Goal: Task Accomplishment & Management: Manage account settings

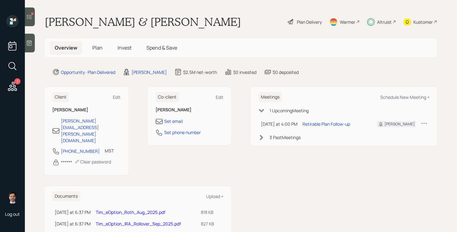
click at [97, 51] on span "Plan" at bounding box center [97, 47] width 10 height 7
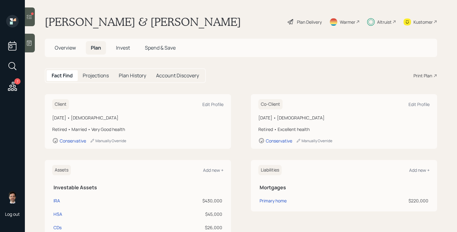
click at [127, 48] on span "Invest" at bounding box center [123, 47] width 14 height 7
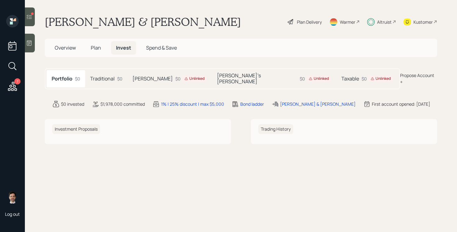
click at [185, 77] on icon at bounding box center [187, 79] width 4 height 4
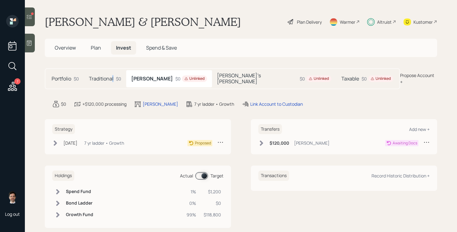
click at [113, 76] on h5 "Traditional" at bounding box center [101, 79] width 25 height 6
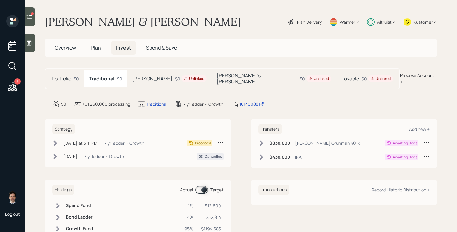
click at [259, 140] on icon at bounding box center [262, 143] width 6 height 6
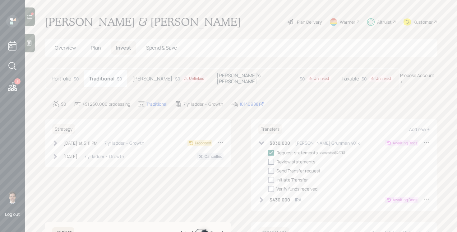
click at [270, 159] on div at bounding box center [272, 162] width 6 height 6
click at [269, 161] on input "checkbox" at bounding box center [268, 161] width 0 height 0
checkbox input "true"
click at [261, 141] on icon at bounding box center [261, 142] width 5 height 3
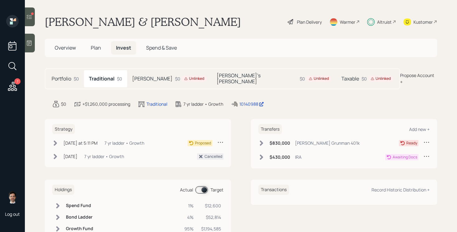
click at [141, 76] on h5 "Roth" at bounding box center [152, 79] width 40 height 6
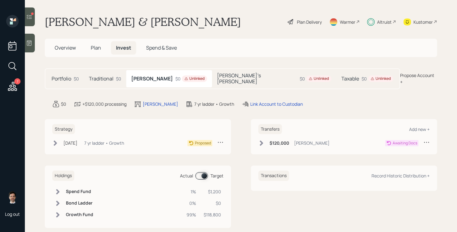
click at [260, 140] on icon at bounding box center [262, 143] width 6 height 6
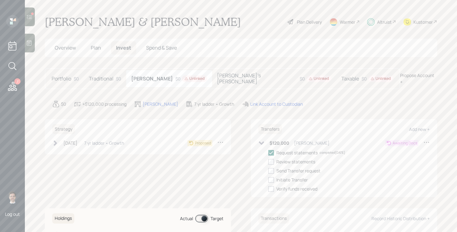
click at [260, 141] on icon at bounding box center [261, 142] width 5 height 3
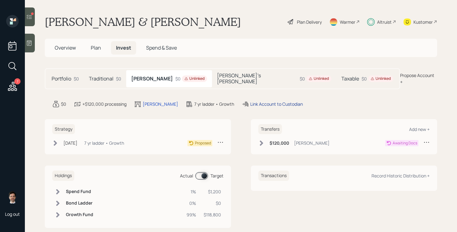
click at [251, 101] on div "Link Account to Custodian" at bounding box center [277, 104] width 53 height 7
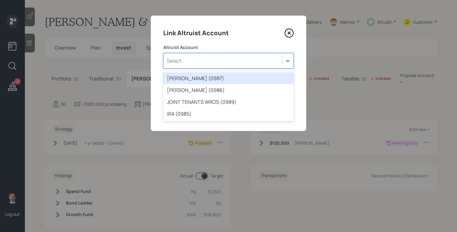
click at [208, 54] on div "Select..." at bounding box center [228, 61] width 131 height 16
click at [205, 77] on div "ROTH IRA (0987)" at bounding box center [228, 78] width 131 height 12
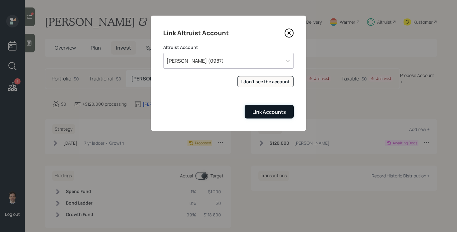
click at [283, 112] on div "Link Accounts" at bounding box center [270, 111] width 34 height 7
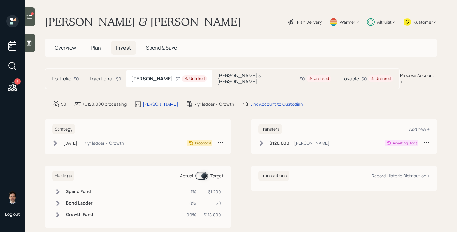
click at [217, 73] on h5 "Shellie's Roth" at bounding box center [257, 79] width 80 height 12
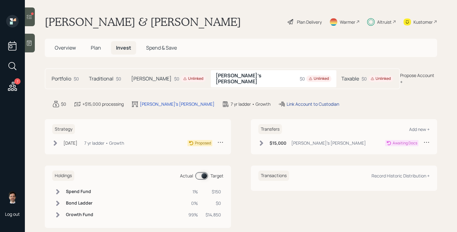
click at [287, 101] on div "Link Account to Custodian" at bounding box center [313, 104] width 53 height 7
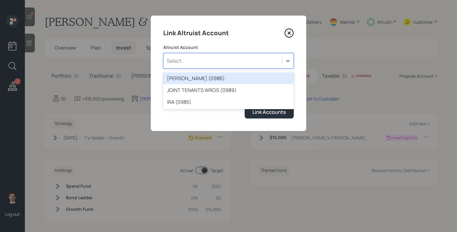
click at [248, 54] on div "Select..." at bounding box center [228, 61] width 131 height 16
click at [227, 75] on div "ROTH IRA (0986)" at bounding box center [228, 78] width 131 height 12
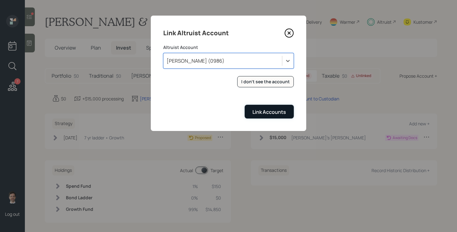
click at [273, 115] on button "Link Accounts" at bounding box center [269, 111] width 49 height 13
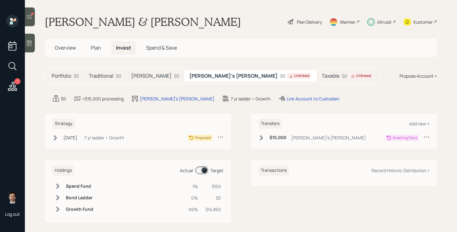
click at [322, 75] on h5 "Taxable" at bounding box center [331, 76] width 18 height 6
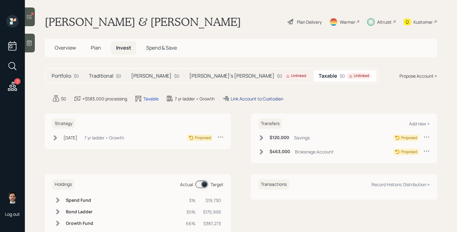
click at [264, 99] on div "Link Account to Custodian" at bounding box center [257, 98] width 53 height 7
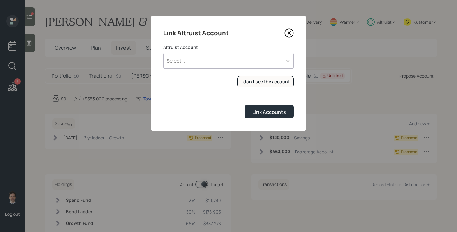
click at [219, 60] on div "Select..." at bounding box center [223, 60] width 119 height 11
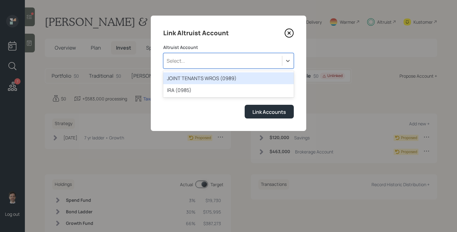
click at [210, 77] on div "JOINT TENANTS WROS (0989)" at bounding box center [228, 78] width 131 height 12
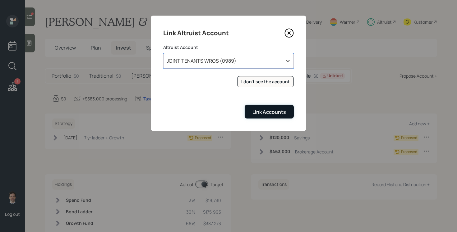
click at [269, 111] on div "Link Accounts" at bounding box center [270, 111] width 34 height 7
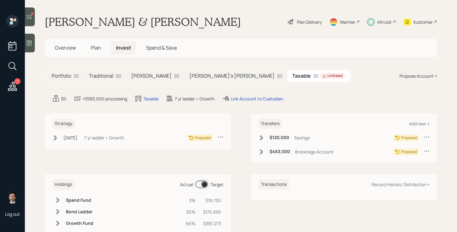
click at [97, 48] on span "Plan" at bounding box center [96, 47] width 10 height 7
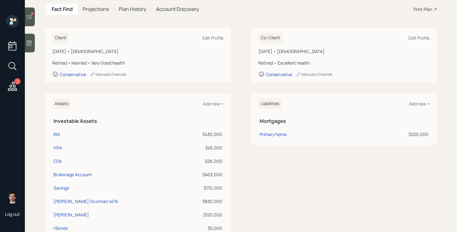
scroll to position [58, 0]
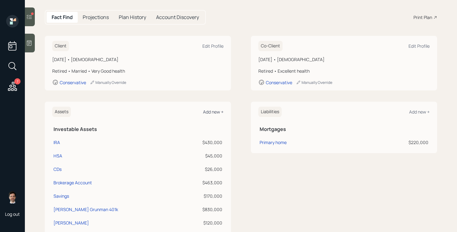
click at [209, 112] on div "Add new +" at bounding box center [213, 112] width 21 height 6
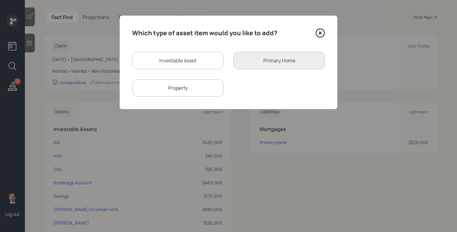
click at [176, 58] on div "Investable Asset" at bounding box center [177, 60] width 91 height 17
select select "taxable"
select select "balanced"
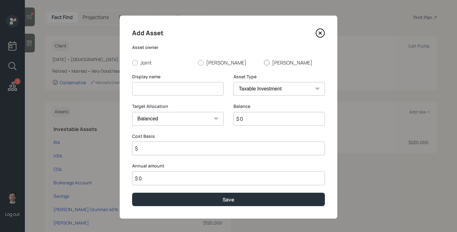
click at [269, 63] on div at bounding box center [267, 63] width 6 height 6
click at [264, 63] on input "Shellie" at bounding box center [264, 62] width 0 height 0
radio input "true"
click at [215, 89] on input at bounding box center [177, 89] width 91 height 14
type input "Shellie's 403(b)"
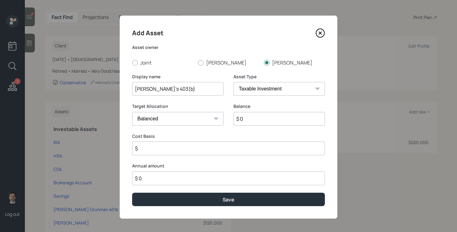
click at [285, 82] on div "Asset Type SEP IRA IRA Roth IRA 401(k) Roth 401(k) 403(b) Roth 403(b) 457(b) Ro…" at bounding box center [279, 84] width 91 height 22
click at [281, 89] on select "SEP IRA IRA Roth IRA 401(k) Roth 401(k) 403(b) Roth 403(b) 457(b) Roth 457(b) H…" at bounding box center [279, 89] width 91 height 14
select select "public_school_sponsored"
click at [234, 82] on select "SEP IRA IRA Roth IRA 401(k) Roth 401(k) 403(b) Roth 403(b) 457(b) Roth 457(b) H…" at bounding box center [279, 89] width 91 height 14
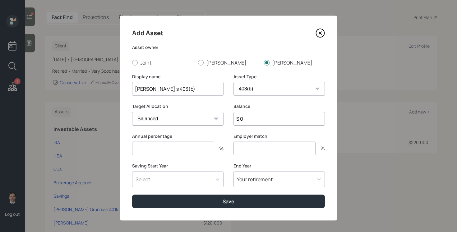
click at [257, 121] on input "$ 0" at bounding box center [279, 119] width 91 height 14
click at [170, 149] on input "number" at bounding box center [173, 148] width 82 height 14
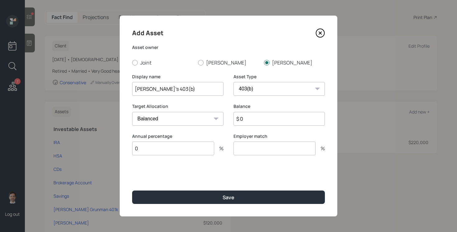
type input "0"
click at [256, 119] on input "$ 0" at bounding box center [279, 119] width 91 height 14
type input "$ 5,000"
click at [132, 190] on button "Save" at bounding box center [228, 196] width 193 height 13
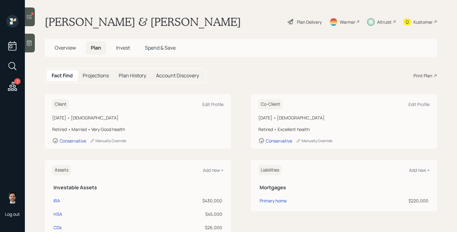
scroll to position [1, 0]
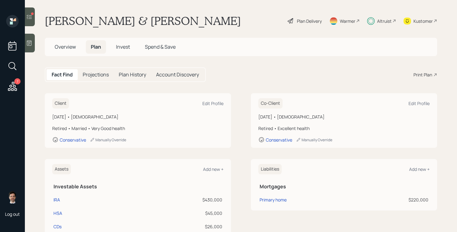
click at [67, 45] on span "Overview" at bounding box center [65, 46] width 21 height 7
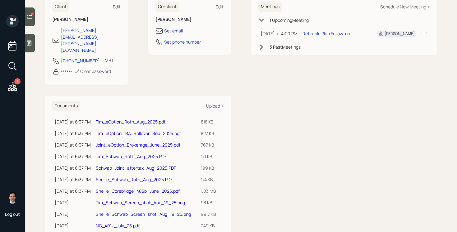
scroll to position [91, 0]
click at [123, 187] on link "Shellie_Corebridge_403b_June_2025.pdf" at bounding box center [138, 190] width 84 height 6
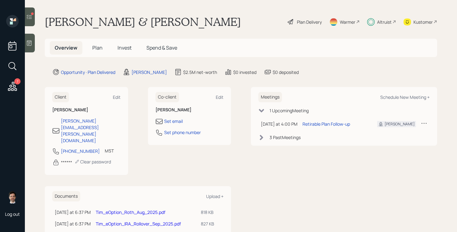
click at [95, 45] on span "Plan" at bounding box center [97, 47] width 10 height 7
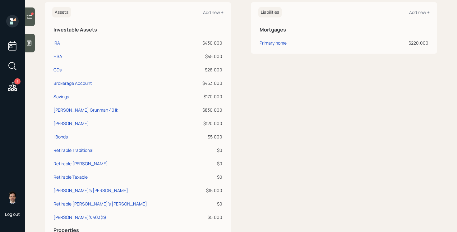
scroll to position [161, 0]
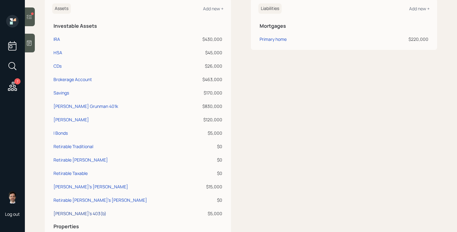
click at [66, 211] on div "Shellie's 403(b)" at bounding box center [80, 213] width 53 height 7
select select "public_school_sponsored"
select select "balanced"
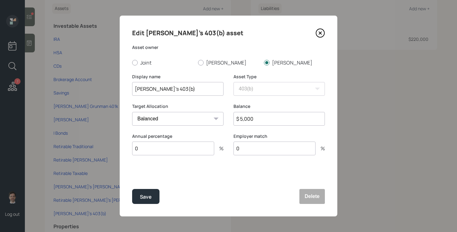
click at [251, 116] on input "$ 5,000" at bounding box center [279, 119] width 91 height 14
type input "$ 3,000"
click at [132, 189] on button "Save" at bounding box center [145, 196] width 27 height 15
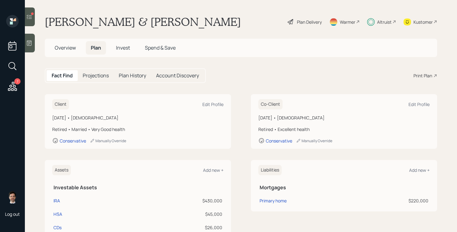
click at [121, 47] on span "Invest" at bounding box center [123, 47] width 14 height 7
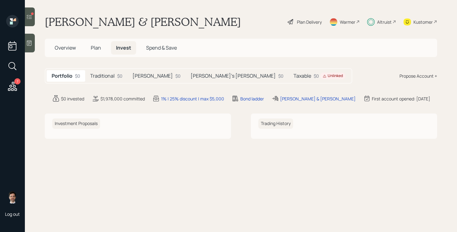
click at [420, 73] on div "Propose Account +" at bounding box center [419, 76] width 38 height 7
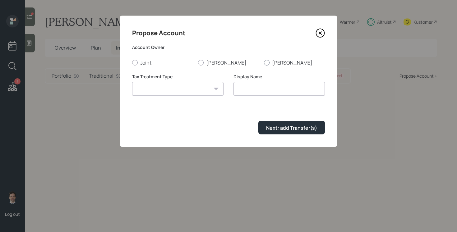
click at [272, 62] on label "Shellie" at bounding box center [294, 62] width 61 height 7
click at [264, 62] on input "Shellie" at bounding box center [264, 62] width 0 height 0
radio input "true"
click at [210, 88] on select "Roth Taxable Traditional" at bounding box center [177, 89] width 91 height 14
select select "traditional"
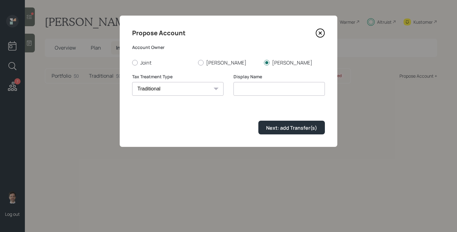
click at [132, 82] on select "Roth Taxable Traditional" at bounding box center [177, 89] width 91 height 14
drag, startPoint x: 276, startPoint y: 89, endPoint x: 126, endPoint y: 89, distance: 149.7
click at [126, 89] on div "Propose Account Account Owner Joint Tim Shellie Tax Treatment Type Roth Taxable…" at bounding box center [229, 81] width 218 height 131
type input "Shellie's Traditional"
click at [259, 120] on button "Next: add Transfer(s)" at bounding box center [292, 126] width 67 height 13
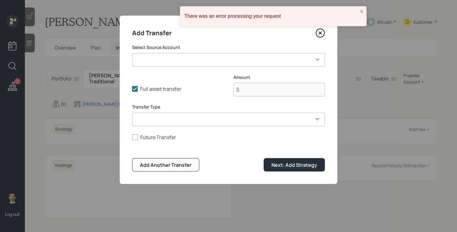
click at [179, 61] on select "IRA ($430,000 | IRA) HSA ($45,000 | Health Savings Account) CDs ($26,000 | Taxa…" at bounding box center [228, 60] width 193 height 14
select select "362c52e7-307f-4302-9573-458824c5c3d8"
click at [132, 53] on select "IRA ($430,000 | IRA) HSA ($45,000 | Health Savings Account) CDs ($26,000 | Taxa…" at bounding box center [228, 60] width 193 height 14
type input "$ 3,000"
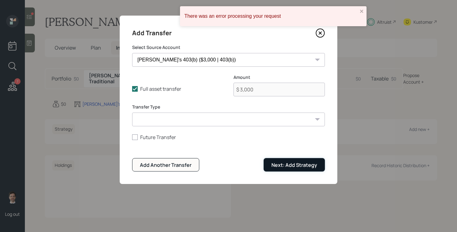
click at [295, 164] on div "Next: Add Strategy" at bounding box center [295, 164] width 46 height 7
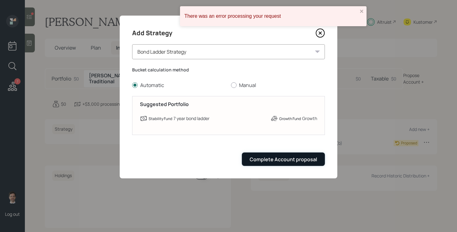
click at [284, 158] on div "Complete Account proposal" at bounding box center [284, 159] width 68 height 7
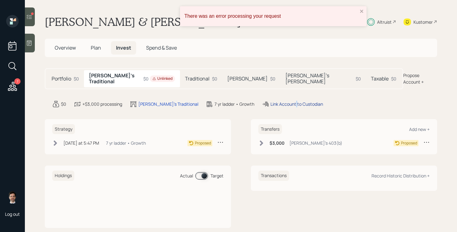
click at [275, 101] on div "Link Account to Custodian" at bounding box center [297, 104] width 53 height 7
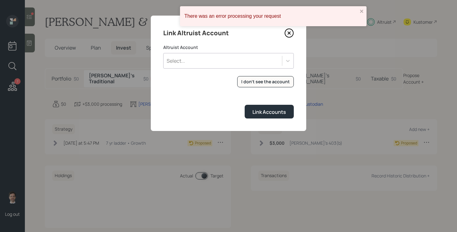
click at [197, 60] on div "Select..." at bounding box center [223, 60] width 119 height 11
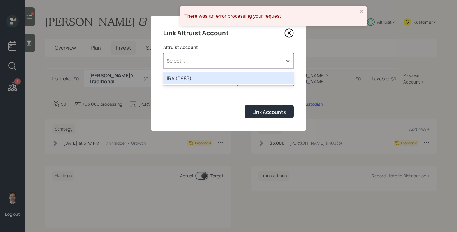
click at [196, 75] on div "IRA (0985)" at bounding box center [228, 78] width 131 height 12
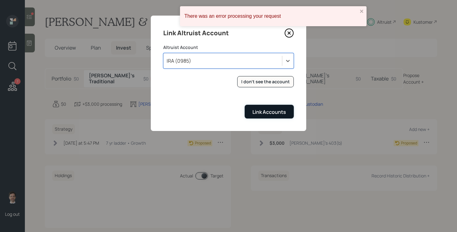
click at [270, 112] on div "Link Accounts" at bounding box center [270, 111] width 34 height 7
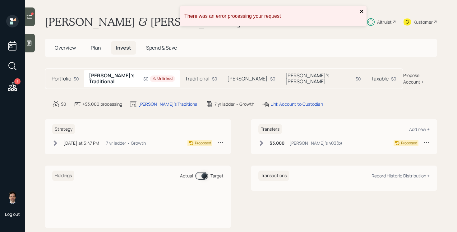
click at [363, 11] on icon "close" at bounding box center [362, 11] width 4 height 5
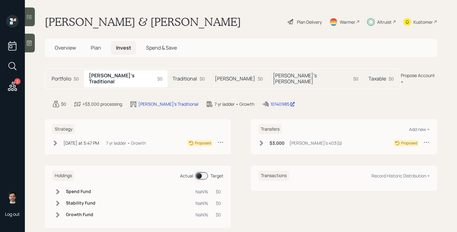
click at [261, 140] on icon at bounding box center [261, 142] width 3 height 5
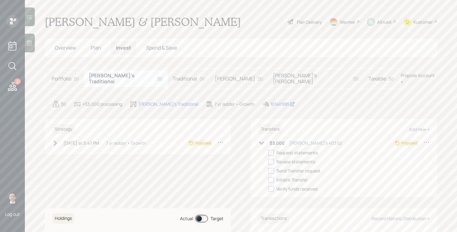
click at [271, 150] on div at bounding box center [272, 153] width 6 height 6
click at [269, 152] on input "checkbox" at bounding box center [268, 152] width 0 height 0
checkbox input "true"
click at [271, 159] on div at bounding box center [272, 162] width 6 height 6
click at [269, 161] on input "checkbox" at bounding box center [268, 161] width 0 height 0
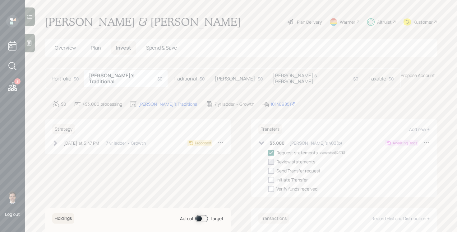
checkbox input "true"
click at [262, 141] on icon at bounding box center [261, 142] width 5 height 3
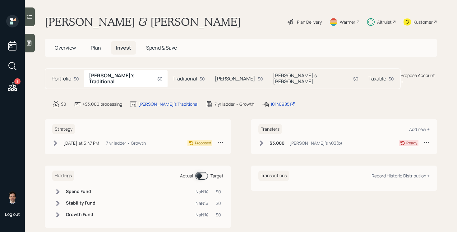
click at [173, 76] on h5 "Traditional" at bounding box center [185, 79] width 25 height 6
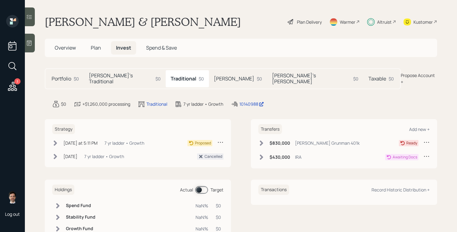
click at [260, 154] on icon at bounding box center [262, 157] width 6 height 6
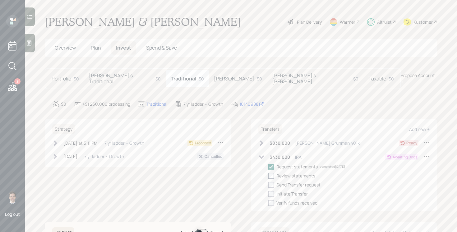
click at [271, 173] on div at bounding box center [272, 176] width 6 height 6
click at [269, 175] on input "checkbox" at bounding box center [268, 175] width 0 height 0
checkbox input "true"
click at [214, 76] on h5 "[PERSON_NAME]" at bounding box center [234, 79] width 40 height 6
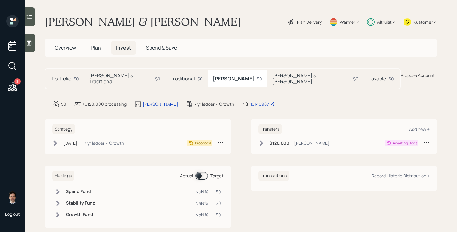
click at [261, 140] on icon at bounding box center [261, 142] width 3 height 5
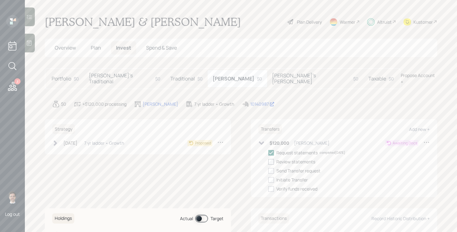
click at [271, 159] on div at bounding box center [272, 162] width 6 height 6
click at [269, 161] on input "checkbox" at bounding box center [268, 161] width 0 height 0
checkbox input "true"
click at [272, 77] on h5 "[PERSON_NAME]'s [PERSON_NAME]" at bounding box center [311, 79] width 79 height 12
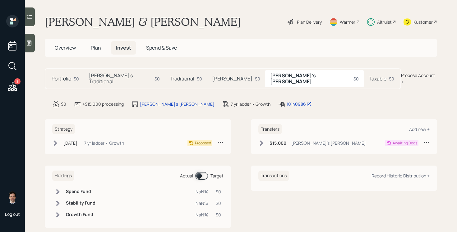
click at [263, 140] on icon at bounding box center [262, 143] width 6 height 6
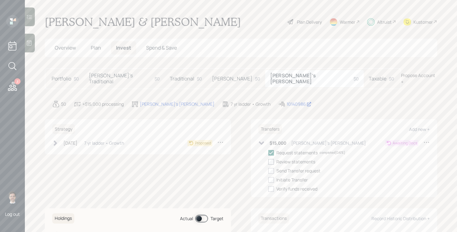
click at [274, 159] on div at bounding box center [272, 162] width 6 height 6
click at [269, 161] on input "checkbox" at bounding box center [268, 161] width 0 height 0
checkbox input "true"
click at [369, 76] on h5 "Taxable" at bounding box center [378, 79] width 18 height 6
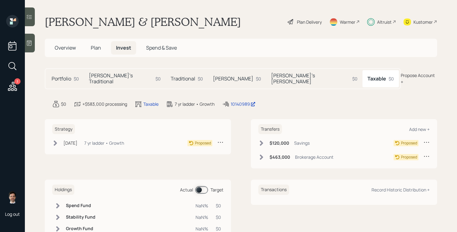
click at [260, 154] on icon at bounding box center [262, 157] width 6 height 6
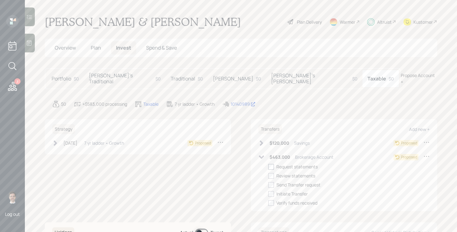
click at [272, 164] on div at bounding box center [272, 167] width 6 height 6
click at [269, 166] on input "checkbox" at bounding box center [268, 166] width 0 height 0
checkbox input "true"
click at [261, 154] on icon at bounding box center [262, 157] width 6 height 6
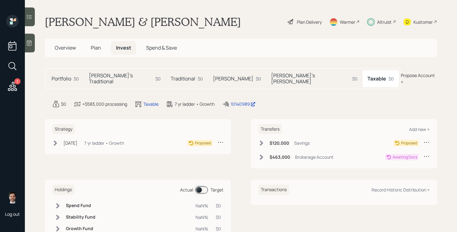
click at [261, 140] on icon at bounding box center [261, 142] width 3 height 5
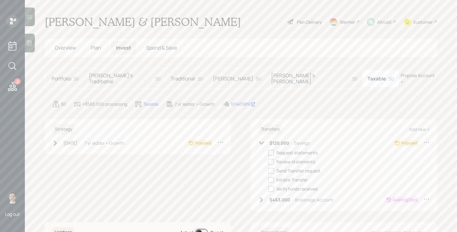
click at [272, 150] on div at bounding box center [272, 153] width 6 height 6
click at [269, 152] on input "checkbox" at bounding box center [268, 152] width 0 height 0
checkbox input "true"
click at [272, 159] on div at bounding box center [272, 162] width 6 height 6
click at [269, 161] on input "checkbox" at bounding box center [268, 161] width 0 height 0
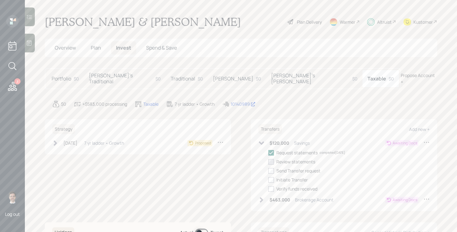
checkbox input "true"
click at [270, 168] on div at bounding box center [272, 171] width 6 height 6
click at [269, 170] on input "checkbox" at bounding box center [268, 170] width 0 height 0
click at [270, 168] on icon at bounding box center [272, 171] width 6 height 6
click at [269, 170] on input "checkbox" at bounding box center [268, 170] width 0 height 0
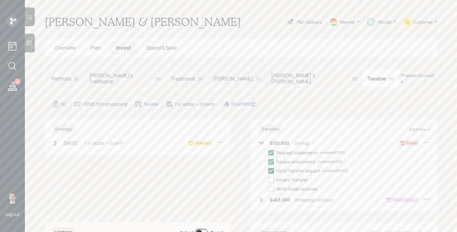
checkbox input "true"
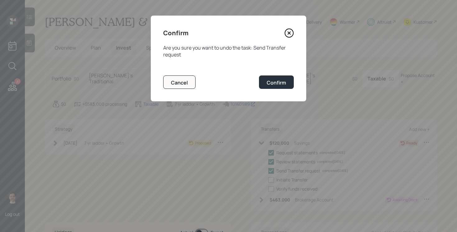
click at [292, 36] on icon at bounding box center [289, 32] width 9 height 9
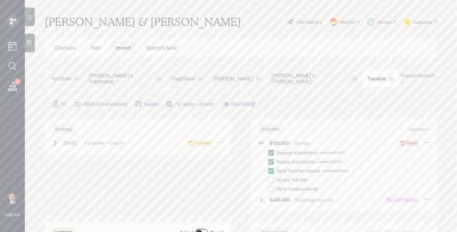
click at [262, 140] on icon at bounding box center [262, 143] width 6 height 6
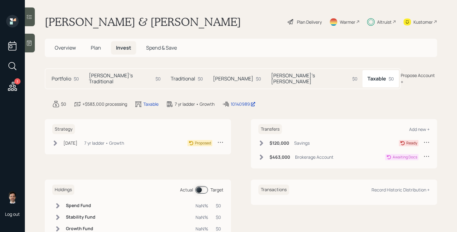
click at [271, 76] on h5 "Shellie's Roth" at bounding box center [310, 79] width 79 height 12
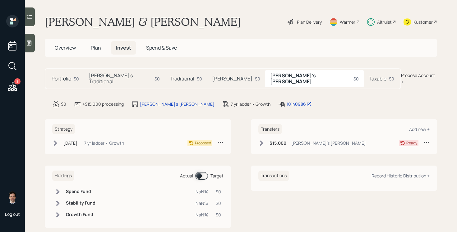
click at [212, 76] on h5 "Roth" at bounding box center [232, 79] width 40 height 6
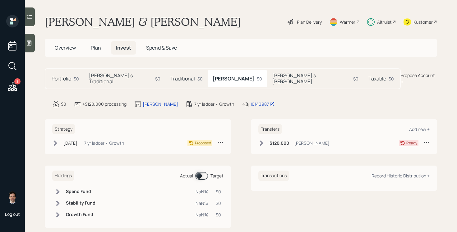
click at [171, 76] on h5 "Traditional" at bounding box center [183, 79] width 25 height 6
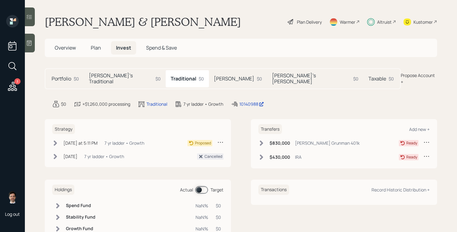
click at [124, 75] on h5 "Shellie's Traditional" at bounding box center [121, 79] width 64 height 12
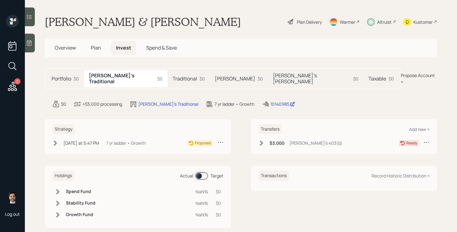
click at [222, 139] on icon at bounding box center [221, 142] width 6 height 6
click at [193, 157] on div "Cancel Strategy" at bounding box center [201, 160] width 45 height 6
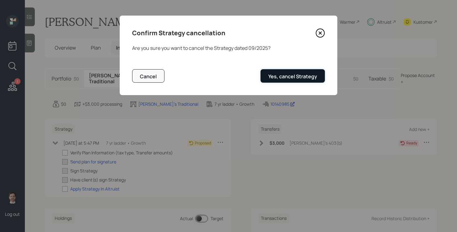
click at [287, 78] on div "Yes, cancel Strategy" at bounding box center [293, 76] width 49 height 7
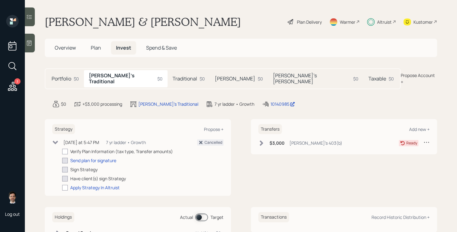
click at [173, 76] on h5 "Traditional" at bounding box center [185, 79] width 25 height 6
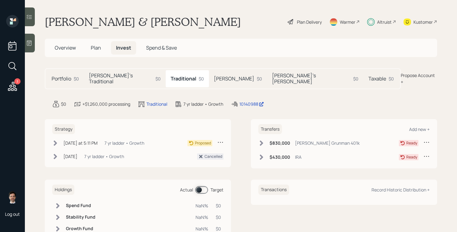
click at [221, 139] on icon at bounding box center [221, 142] width 6 height 6
click at [195, 157] on div "Cancel Strategy" at bounding box center [201, 160] width 45 height 6
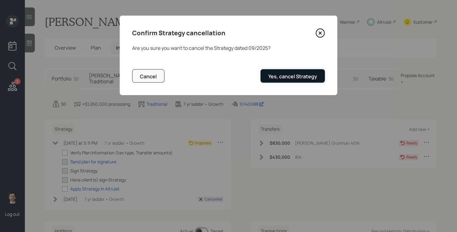
click at [290, 71] on button "Yes, cancel Strategy" at bounding box center [293, 75] width 64 height 13
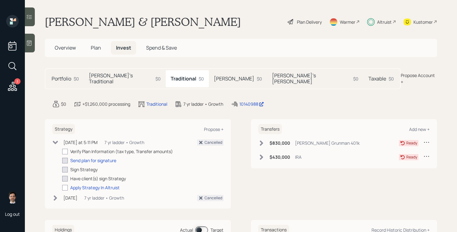
click at [209, 80] on div "Roth $0" at bounding box center [238, 78] width 58 height 17
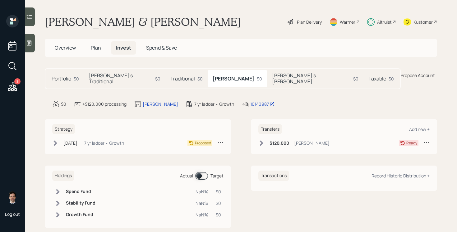
click at [219, 139] on icon at bounding box center [221, 142] width 6 height 6
click at [187, 157] on div "Cancel Strategy" at bounding box center [201, 160] width 45 height 6
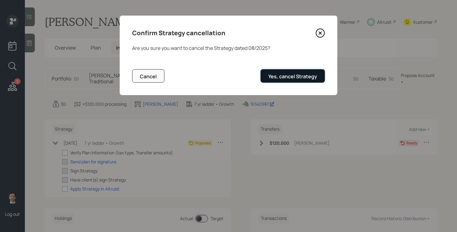
click at [293, 76] on div "Yes, cancel Strategy" at bounding box center [293, 76] width 49 height 7
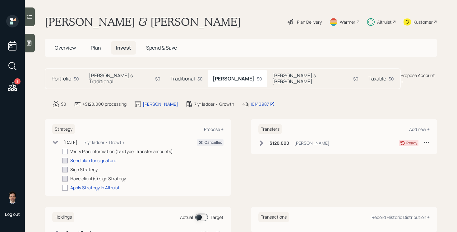
click at [272, 74] on h5 "Shellie's Roth" at bounding box center [311, 79] width 79 height 12
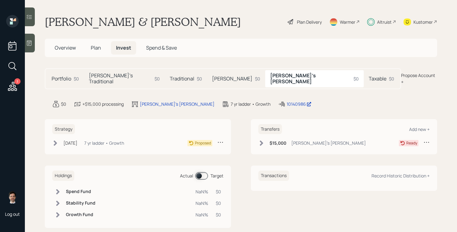
click at [221, 139] on icon at bounding box center [221, 142] width 6 height 6
click at [189, 157] on div "Cancel Strategy" at bounding box center [201, 160] width 45 height 6
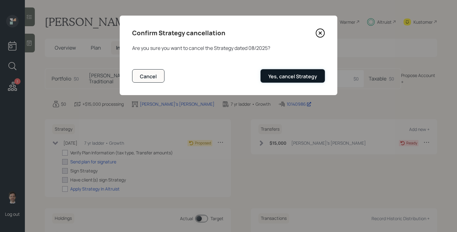
click at [308, 81] on button "Yes, cancel Strategy" at bounding box center [293, 75] width 64 height 13
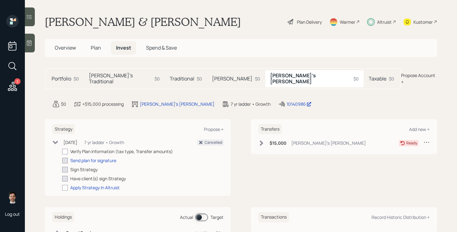
click at [369, 76] on h5 "Taxable" at bounding box center [378, 79] width 18 height 6
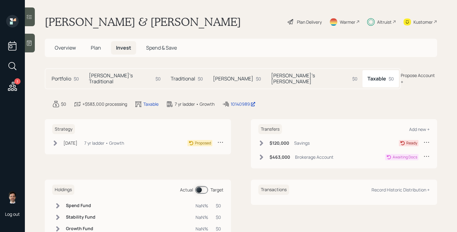
click at [222, 139] on icon at bounding box center [221, 142] width 6 height 6
click at [199, 157] on div "Cancel Strategy" at bounding box center [201, 160] width 45 height 6
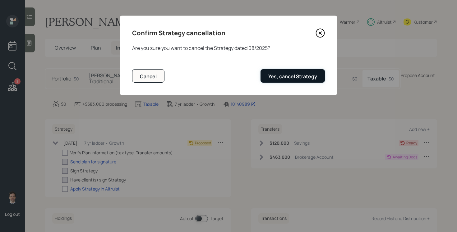
click at [293, 76] on div "Yes, cancel Strategy" at bounding box center [293, 76] width 49 height 7
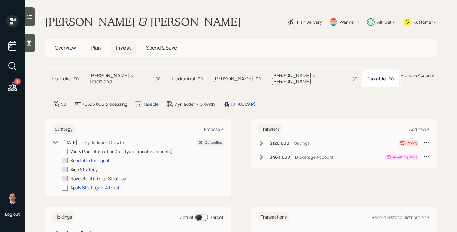
click at [67, 77] on h5 "Portfolio" at bounding box center [62, 79] width 20 height 6
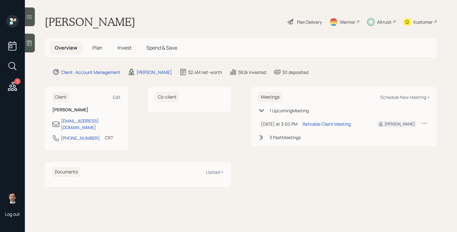
click at [94, 50] on span "Plan" at bounding box center [97, 47] width 10 height 7
